Goal: Information Seeking & Learning: Check status

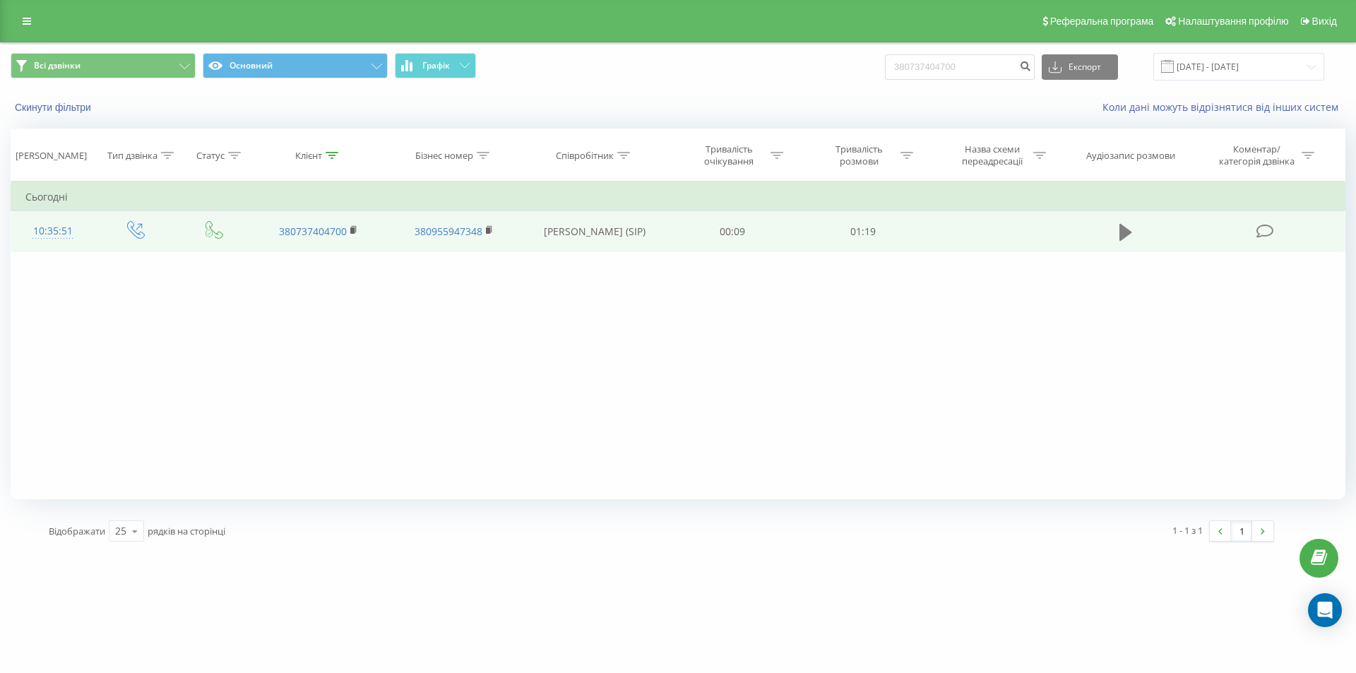
click at [1123, 238] on icon at bounding box center [1126, 232] width 13 height 17
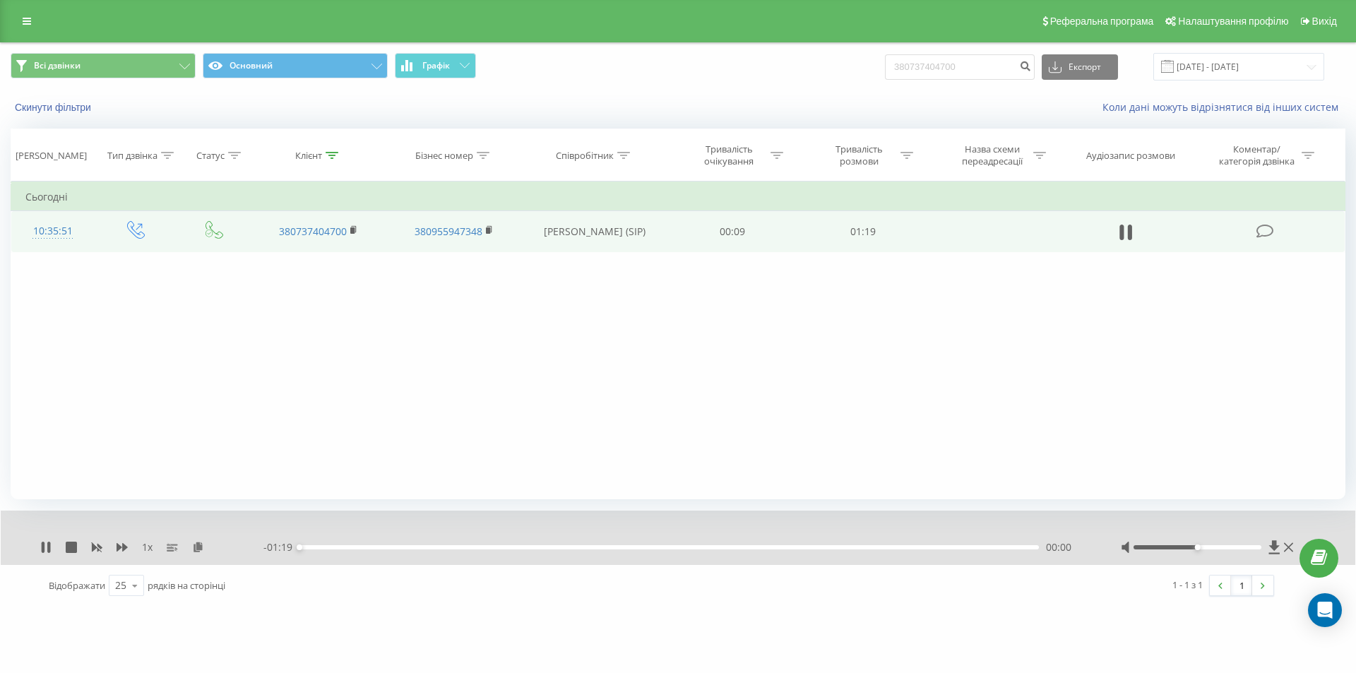
drag, startPoint x: 302, startPoint y: 545, endPoint x: 685, endPoint y: 553, distance: 383.0
click at [703, 554] on div "- 01:19 00:00 00:00" at bounding box center [675, 547] width 822 height 14
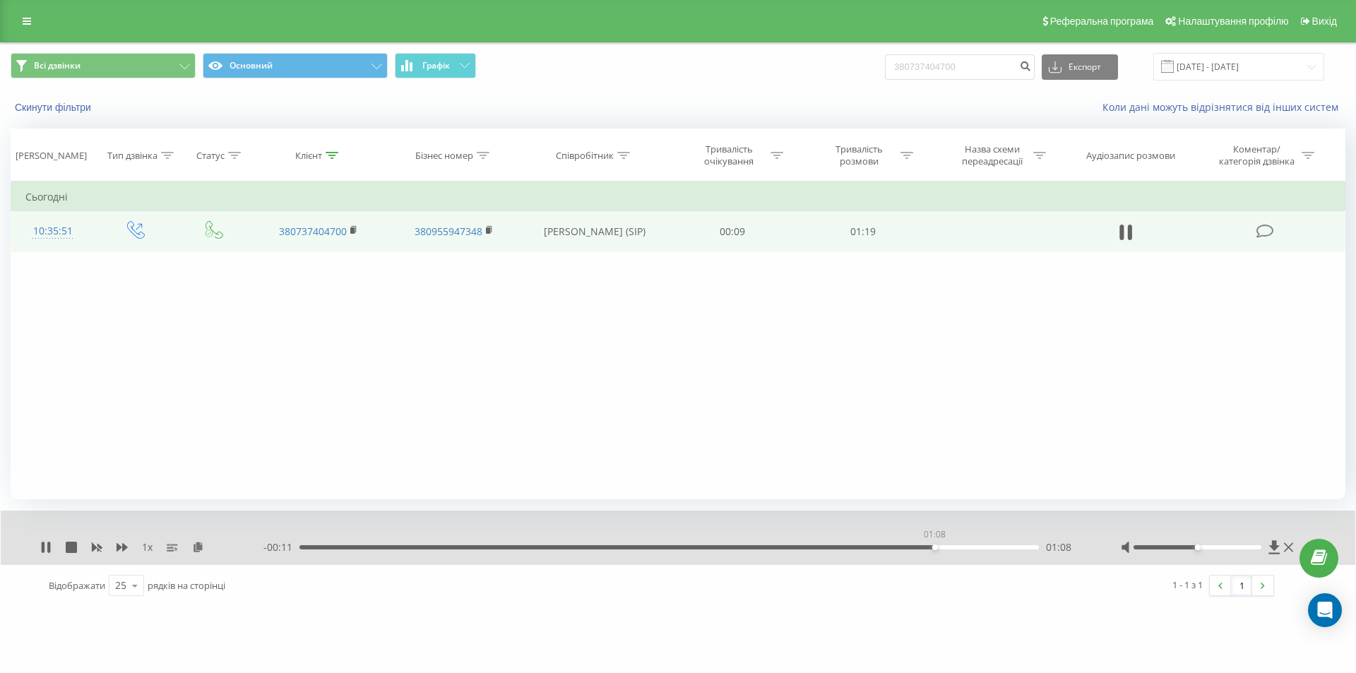
drag, startPoint x: 309, startPoint y: 549, endPoint x: 945, endPoint y: 544, distance: 635.9
click at [938, 545] on div "01:08" at bounding box center [936, 548] width 6 height 6
click at [47, 549] on icon at bounding box center [45, 547] width 11 height 11
click at [967, 58] on input "380737404700" at bounding box center [960, 66] width 150 height 25
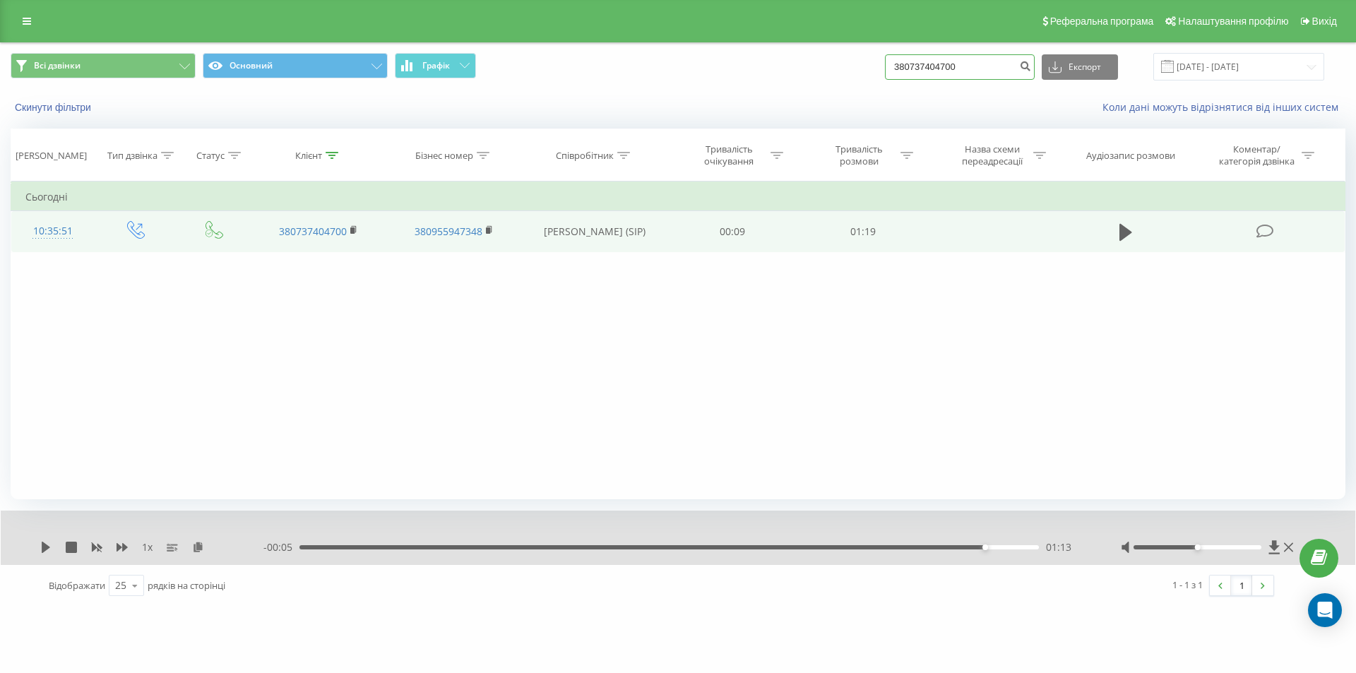
paste input "990209289"
type input "380990209289"
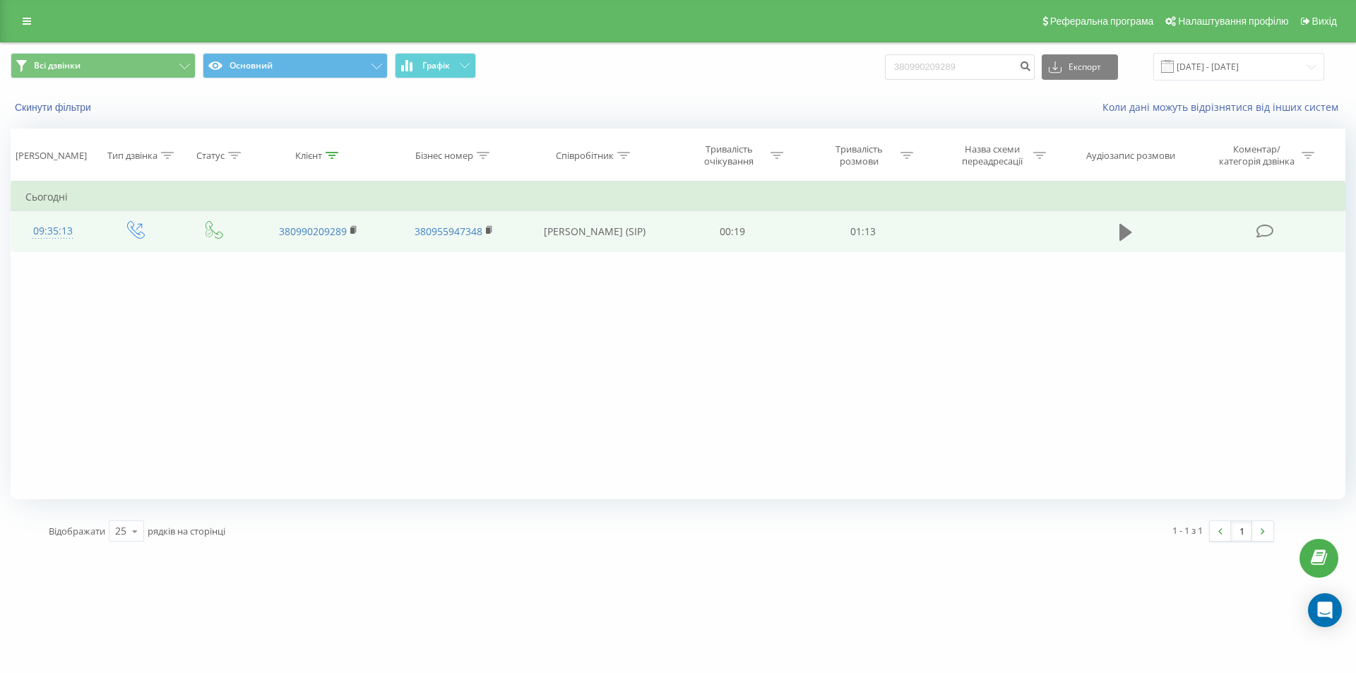
click at [1123, 225] on icon at bounding box center [1126, 232] width 13 height 17
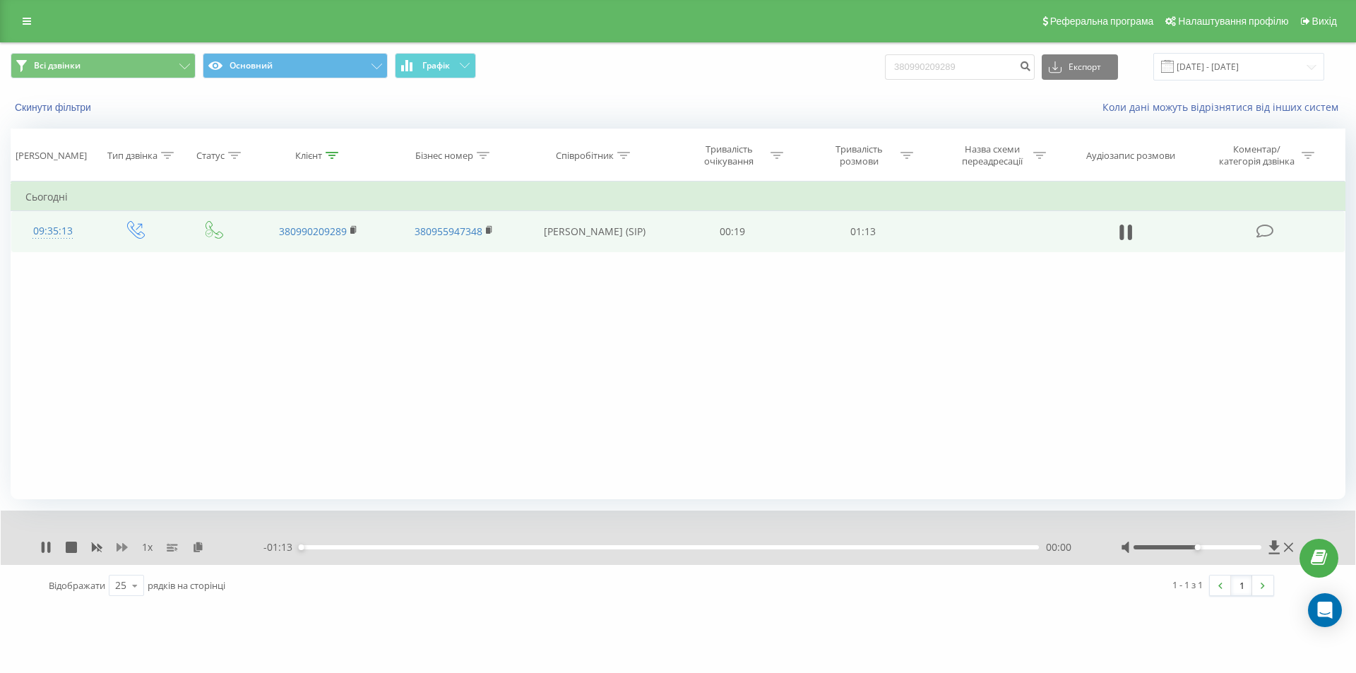
click at [119, 548] on icon at bounding box center [122, 547] width 11 height 8
click at [120, 545] on icon at bounding box center [122, 547] width 11 height 11
click at [560, 556] on div "1.5 x - 00:48 00:25 00:25" at bounding box center [678, 538] width 1355 height 54
click at [569, 546] on div "00:25" at bounding box center [670, 547] width 740 height 4
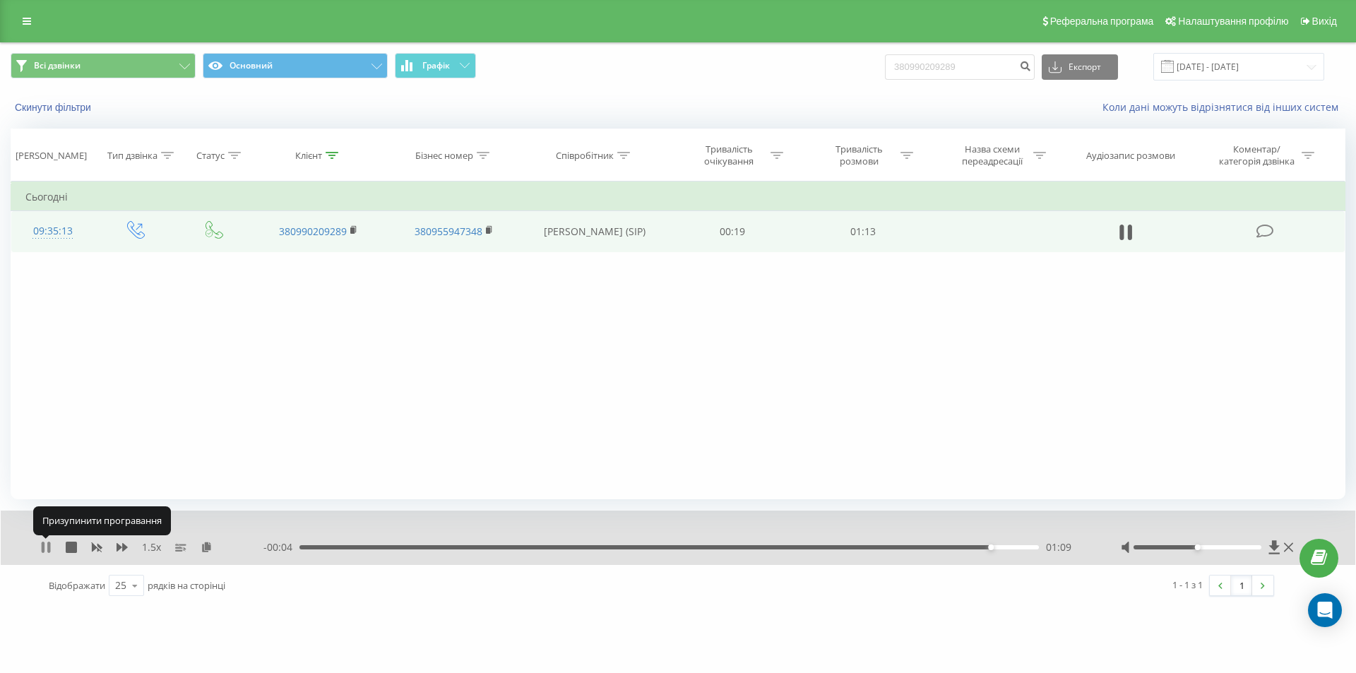
click at [47, 552] on icon at bounding box center [45, 547] width 11 height 11
